Goal: Task Accomplishment & Management: Manage account settings

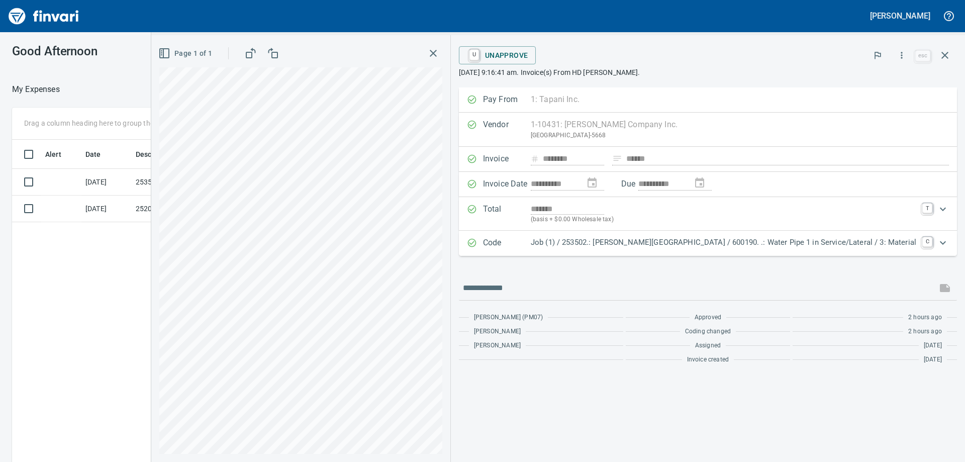
scroll to position [344, 675]
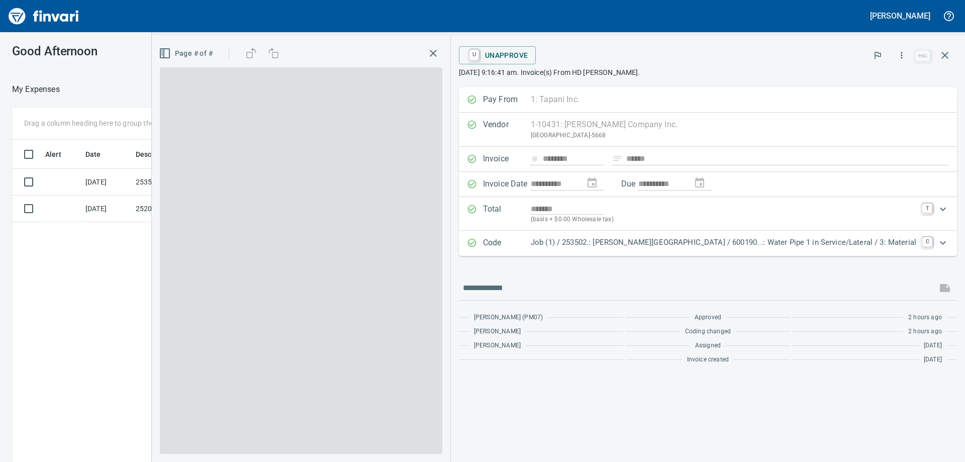
scroll to position [344, 675]
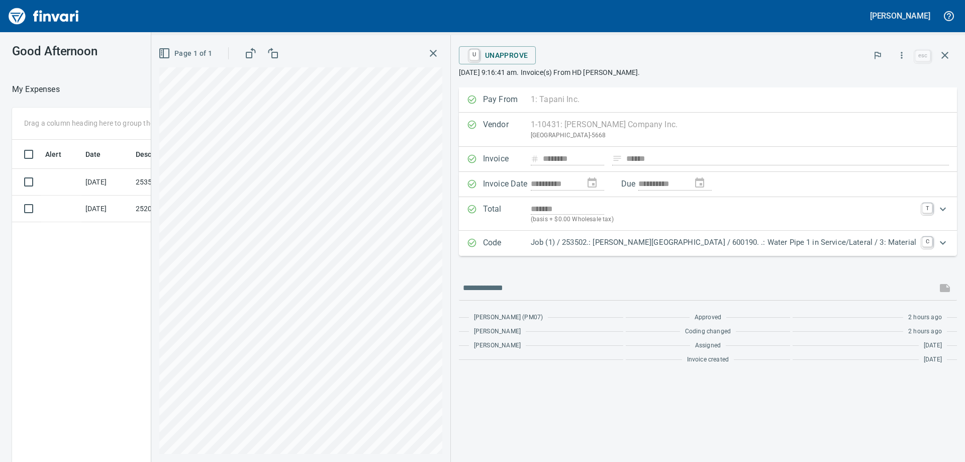
click at [83, 353] on div "Alert Date Description Employee Amount Coding 9/3/2025 253502 AP Invoices $ ( 5…" at bounding box center [357, 316] width 690 height 352
click at [945, 53] on icon "button" at bounding box center [945, 55] width 12 height 12
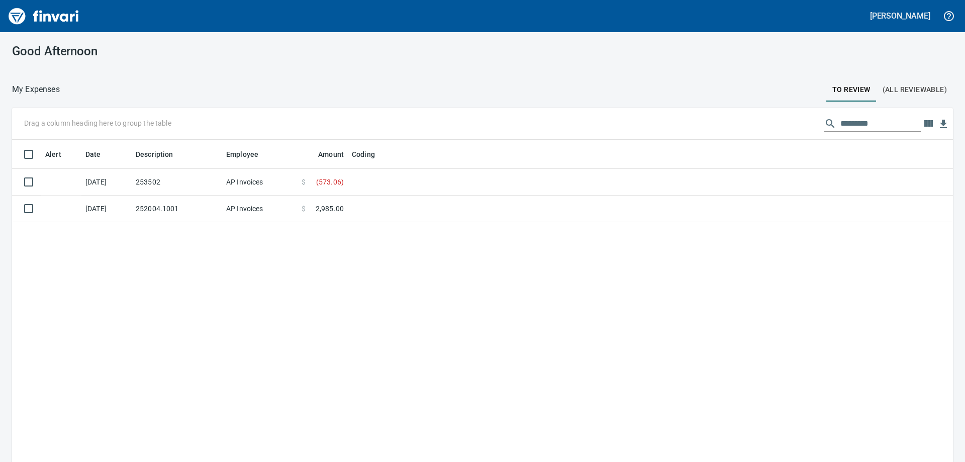
scroll to position [344, 926]
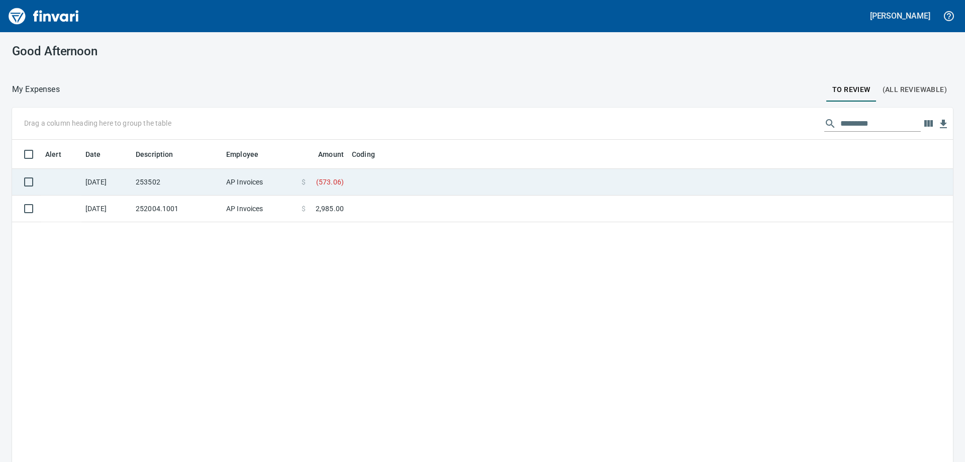
click at [191, 177] on td "253502" at bounding box center [177, 182] width 90 height 27
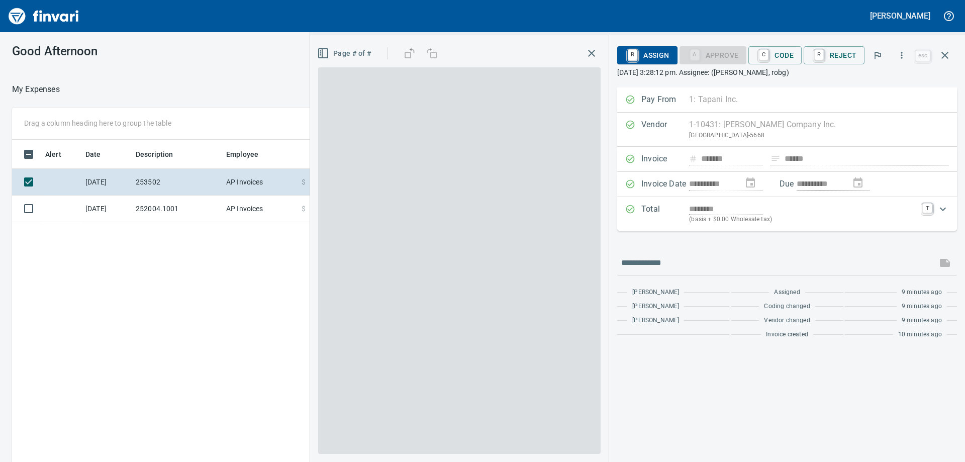
scroll to position [344, 675]
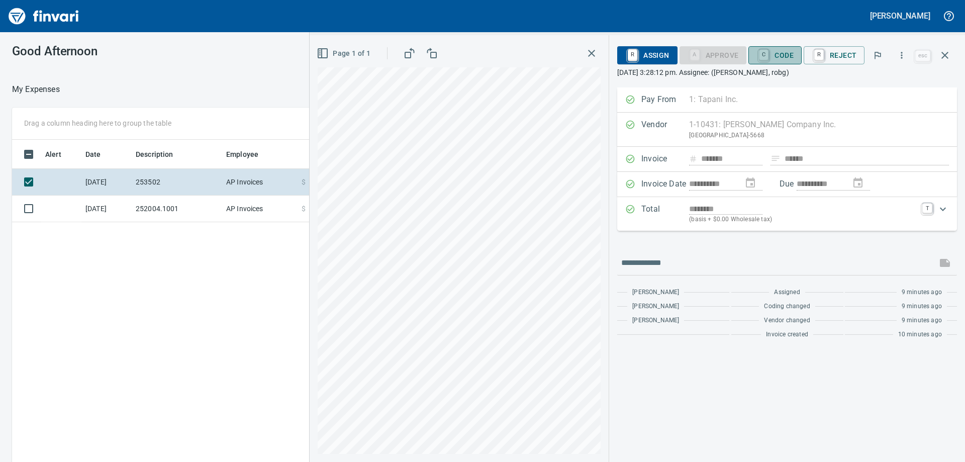
click at [788, 53] on span "C Code" at bounding box center [775, 55] width 37 height 17
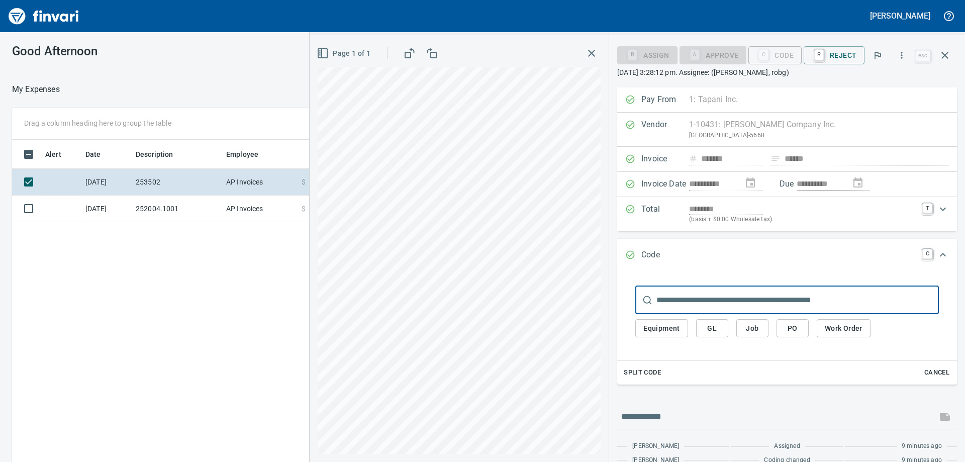
click at [754, 331] on span "Job" at bounding box center [753, 328] width 16 height 13
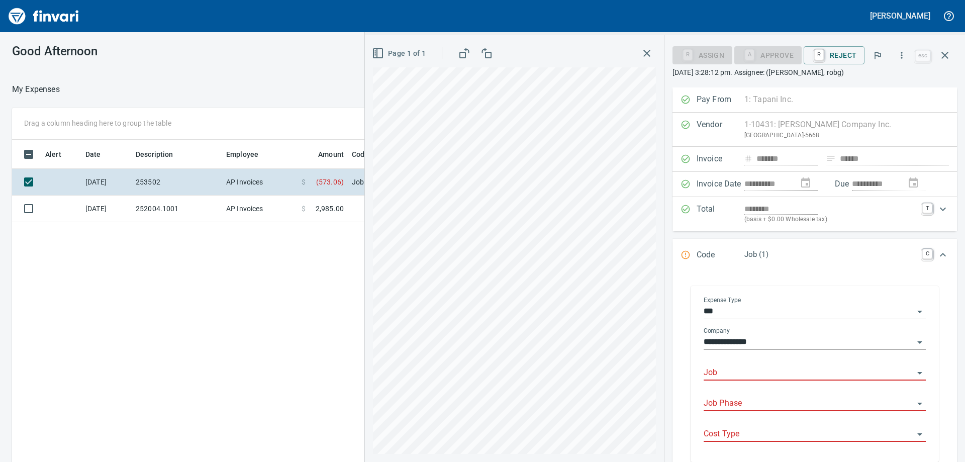
click at [745, 372] on input "Job" at bounding box center [809, 373] width 210 height 14
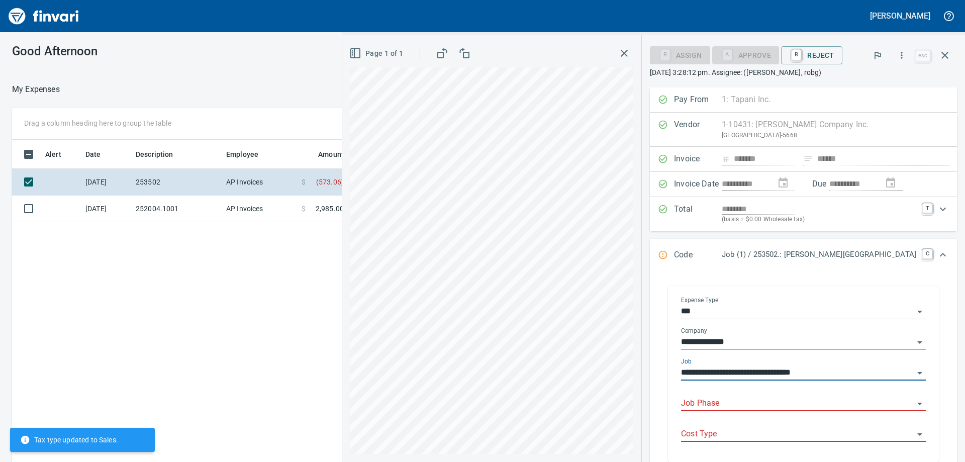
type input "**********"
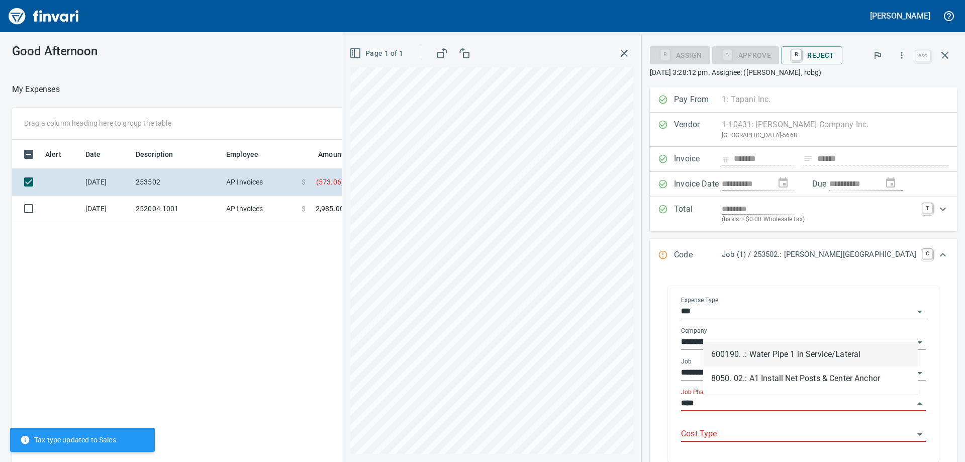
click at [776, 353] on li "600190. .: Water Pipe 1 in Service/Lateral" at bounding box center [810, 354] width 215 height 24
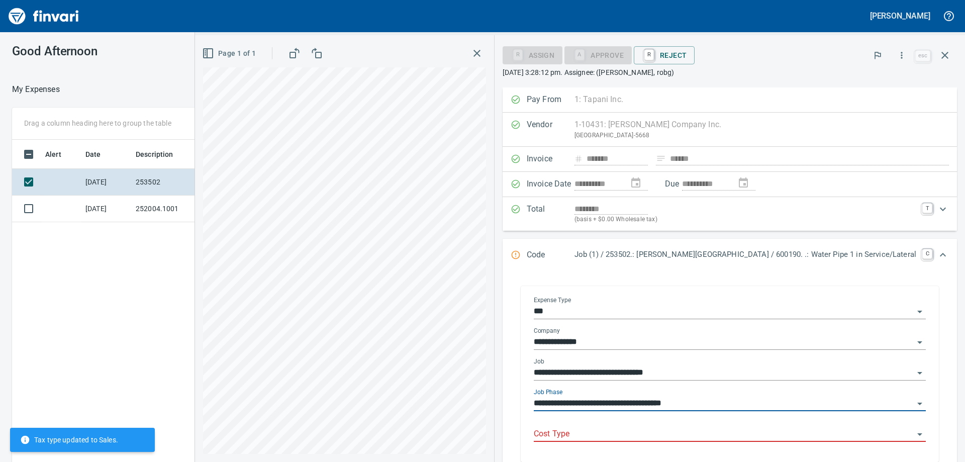
type input "**********"
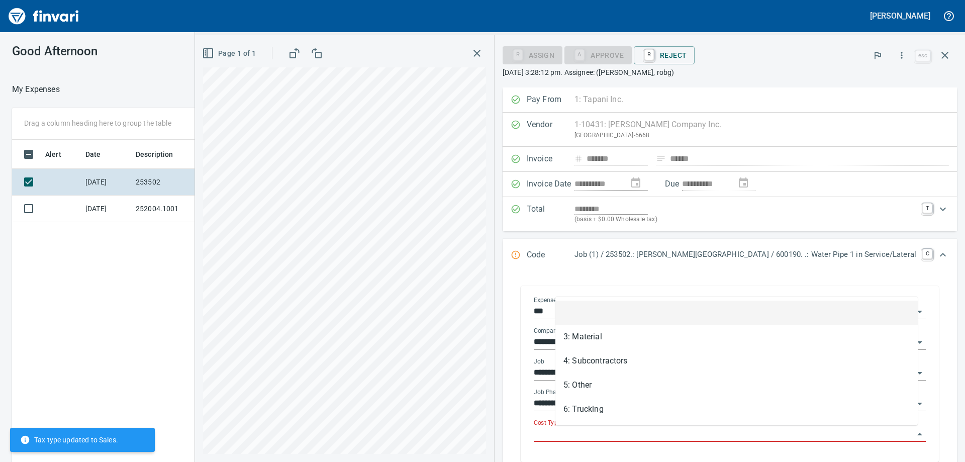
click at [727, 430] on input "Cost Type" at bounding box center [724, 434] width 380 height 14
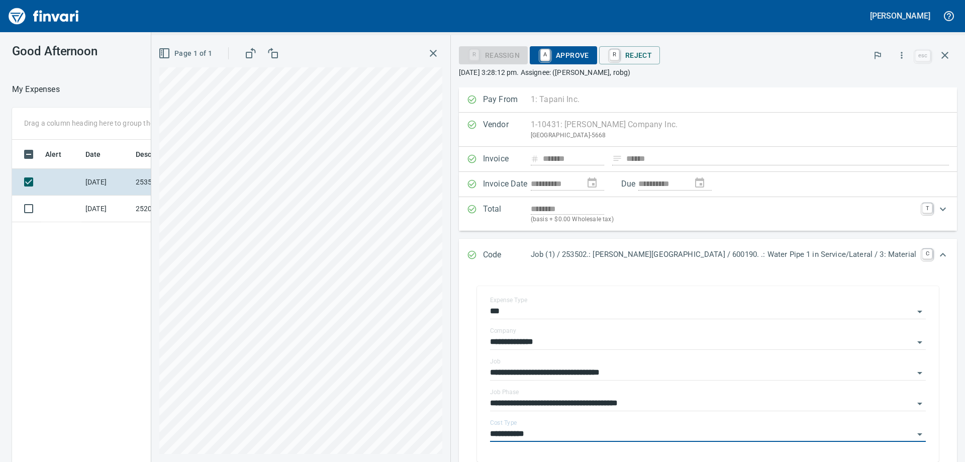
type input "**********"
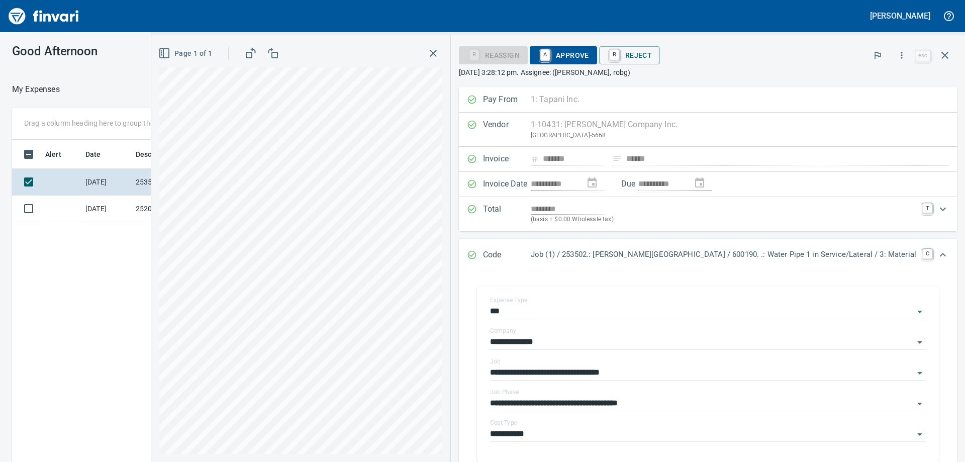
scroll to position [149, 0]
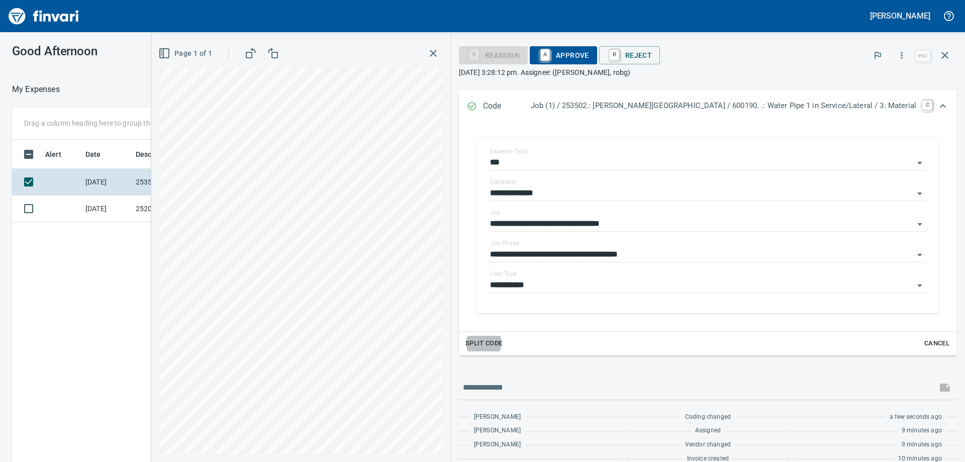
click at [589, 58] on span "A Approve" at bounding box center [563, 55] width 51 height 17
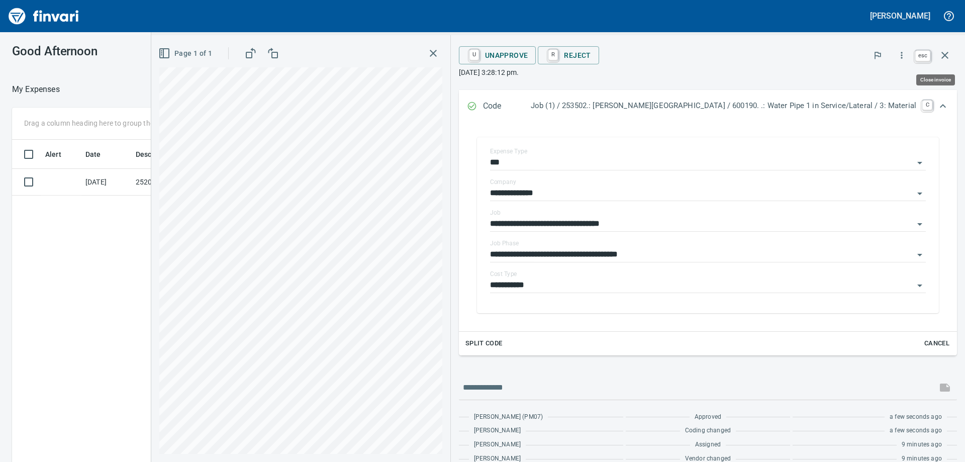
scroll to position [344, 675]
click at [947, 53] on icon "button" at bounding box center [945, 55] width 12 height 12
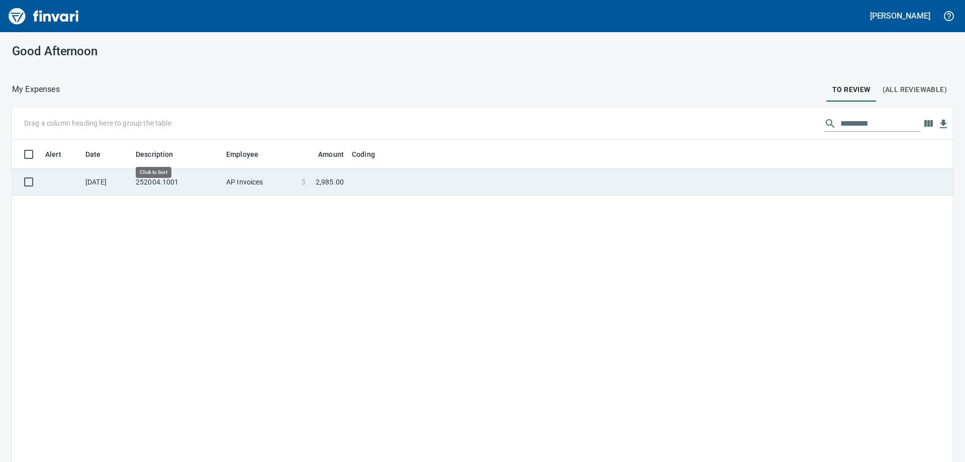
scroll to position [1, 1]
click at [156, 181] on td "252004.1001" at bounding box center [177, 182] width 90 height 27
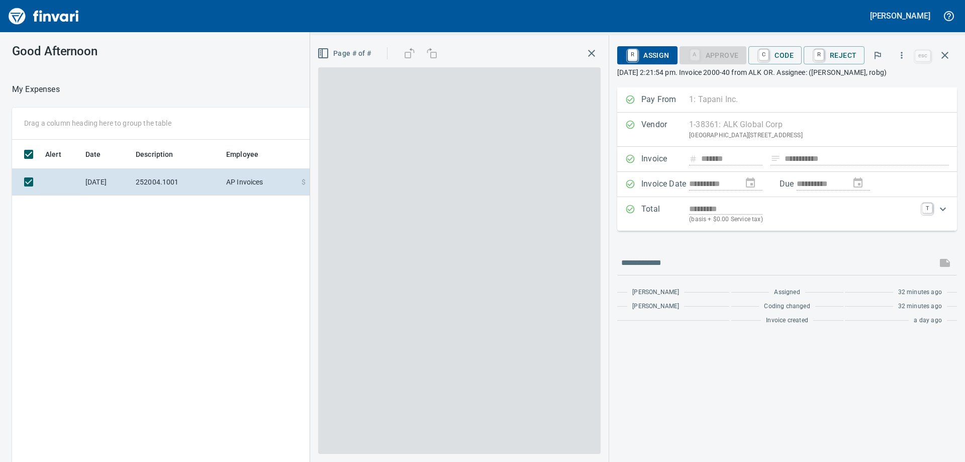
scroll to position [344, 675]
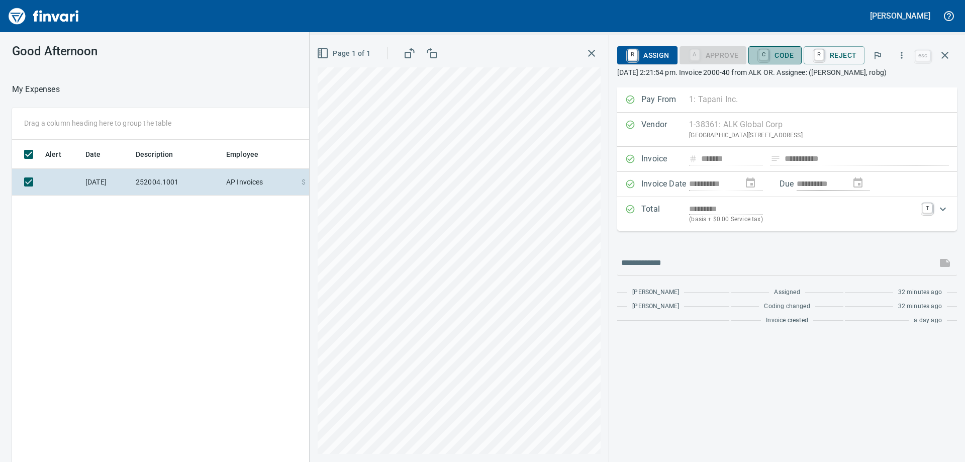
click at [784, 56] on span "C Code" at bounding box center [775, 55] width 37 height 17
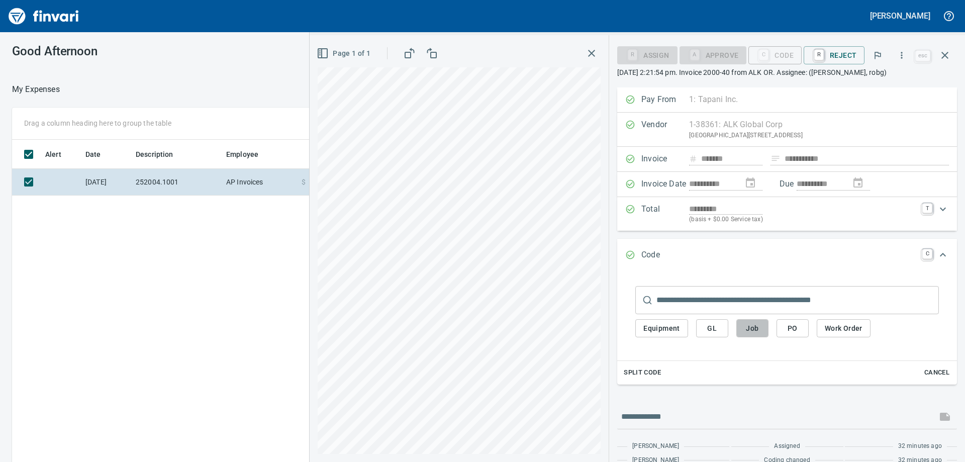
click at [762, 329] on button "Job" at bounding box center [752, 328] width 32 height 19
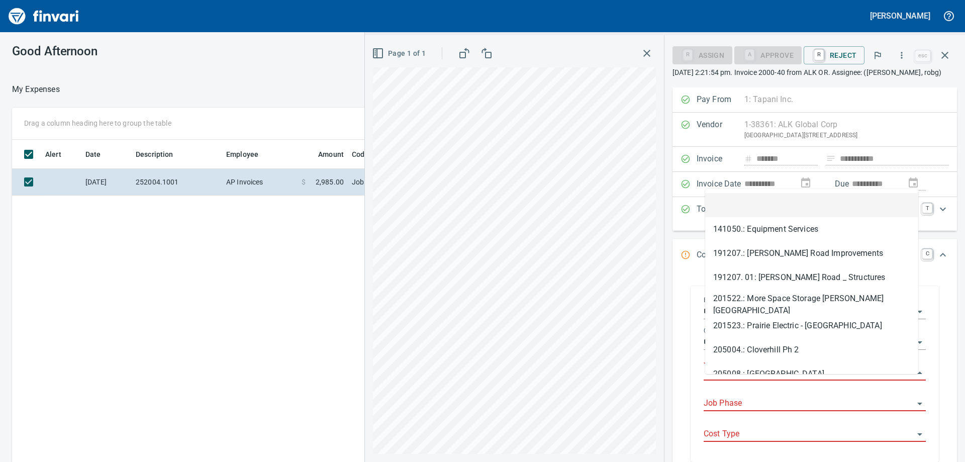
click at [743, 380] on input "Job" at bounding box center [809, 373] width 210 height 14
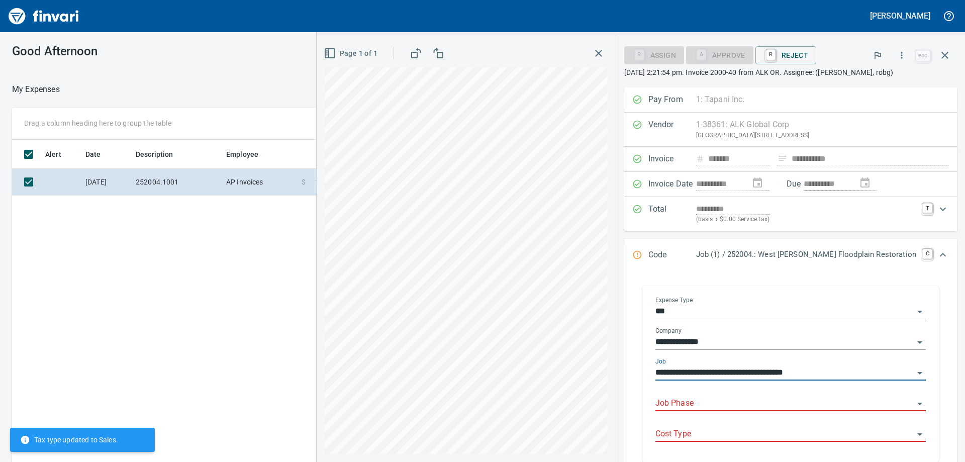
type input "**********"
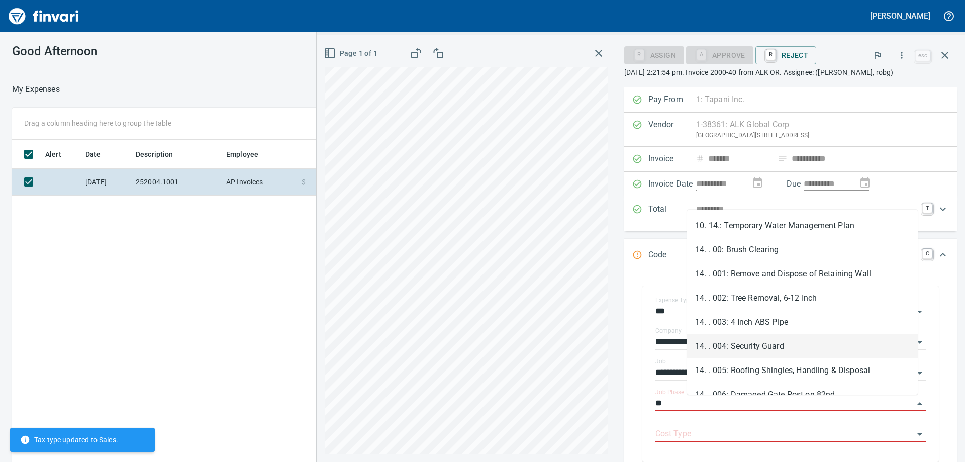
click at [775, 339] on li "14. . 004: Security Guard" at bounding box center [802, 346] width 231 height 24
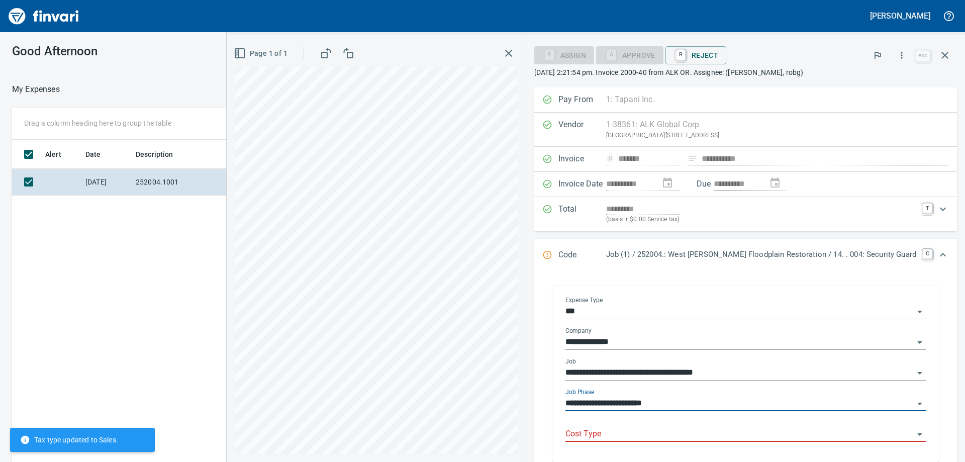
type input "**********"
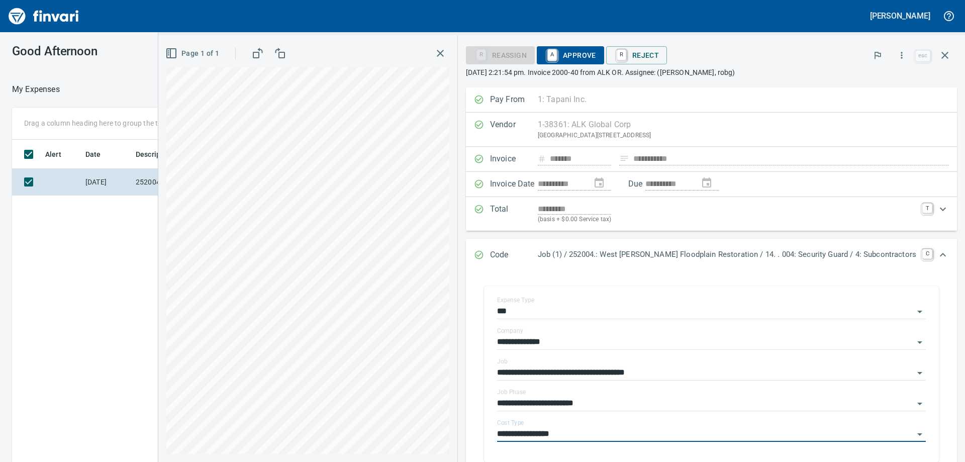
type input "**********"
click at [596, 53] on span "A Approve" at bounding box center [570, 55] width 51 height 17
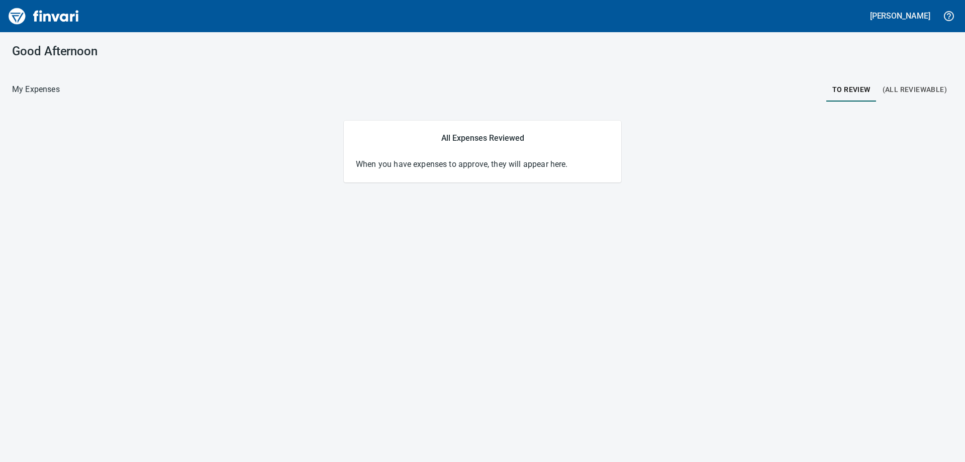
click at [167, 98] on div at bounding box center [443, 89] width 767 height 24
